Goal: Contribute content: Add original content to the website for others to see

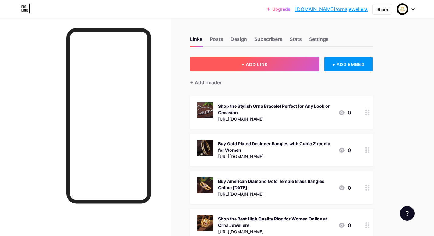
click at [242, 66] on span "+ ADD LINK" at bounding box center [255, 64] width 26 height 5
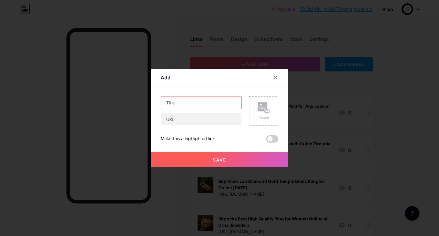
click at [178, 104] on input "text" at bounding box center [201, 102] width 80 height 12
paste input "Necklaces for Women at Best Price"
click at [165, 101] on input "Necklaces for Women at Best Price" at bounding box center [201, 102] width 80 height 12
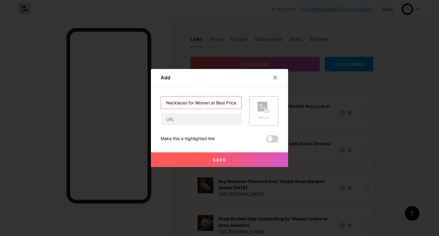
click at [165, 101] on input "Necklaces for Women at Best Price" at bounding box center [201, 102] width 80 height 12
click at [172, 103] on input "Necklaces for Women at Best Price" at bounding box center [201, 102] width 80 height 12
click at [167, 103] on input "Necklaces for Women at Best Price" at bounding box center [201, 102] width 80 height 12
click at [174, 100] on input "Necklaces for Women at Best Price" at bounding box center [201, 102] width 80 height 12
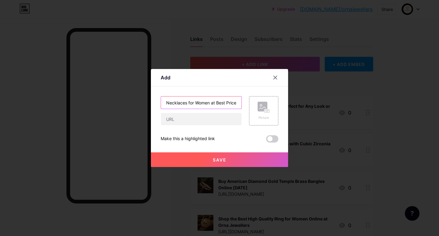
scroll to position [0, 0]
type input "Shop Stylish Necklaces for Women at Best Price"
click at [262, 118] on div "Picture" at bounding box center [263, 117] width 12 height 5
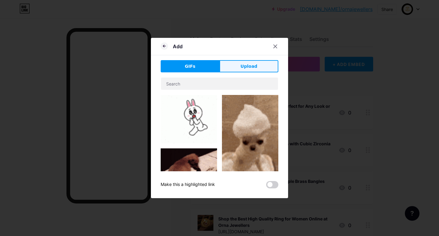
click at [254, 68] on span "Upload" at bounding box center [248, 66] width 17 height 6
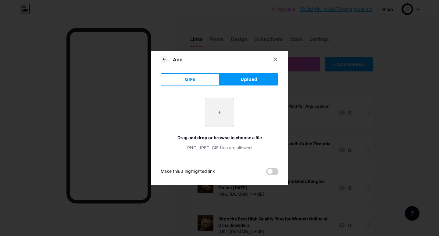
click at [214, 115] on input "file" at bounding box center [219, 112] width 29 height 29
type input "C:\fakepath\SGA-GOV-N-693-SILVERWHITE (1).jpg"
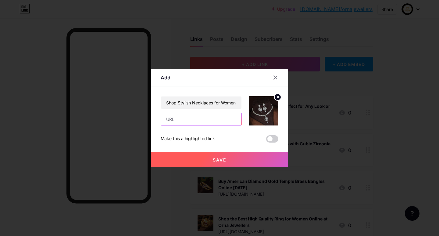
click at [184, 125] on input "text" at bounding box center [201, 119] width 80 height 12
paste input "[URL][DOMAIN_NAME]"
type input "[URL][DOMAIN_NAME]"
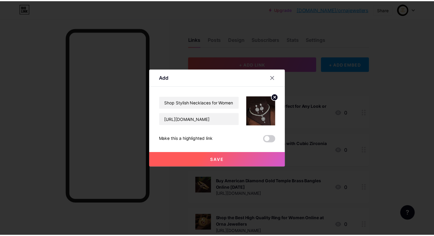
scroll to position [0, 0]
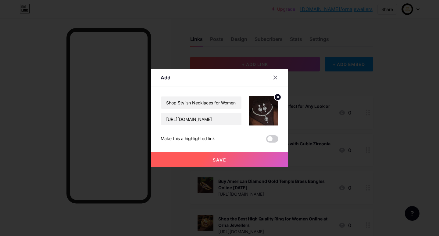
click at [200, 162] on button "Save" at bounding box center [219, 159] width 137 height 15
